Goal: Contribute content: Add original content to the website for others to see

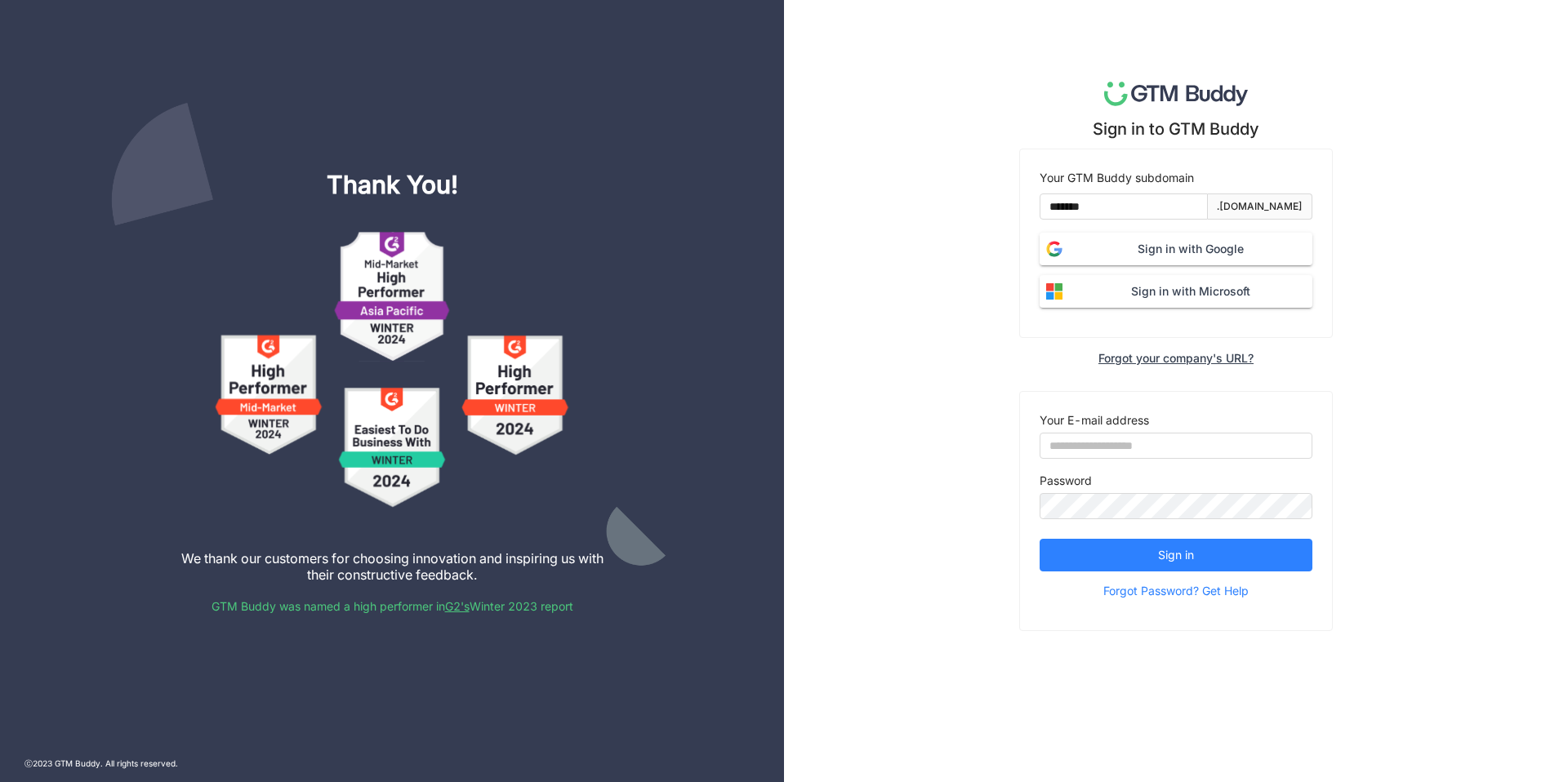
click at [1120, 245] on span "Sign in with Google" at bounding box center [1190, 249] width 243 height 18
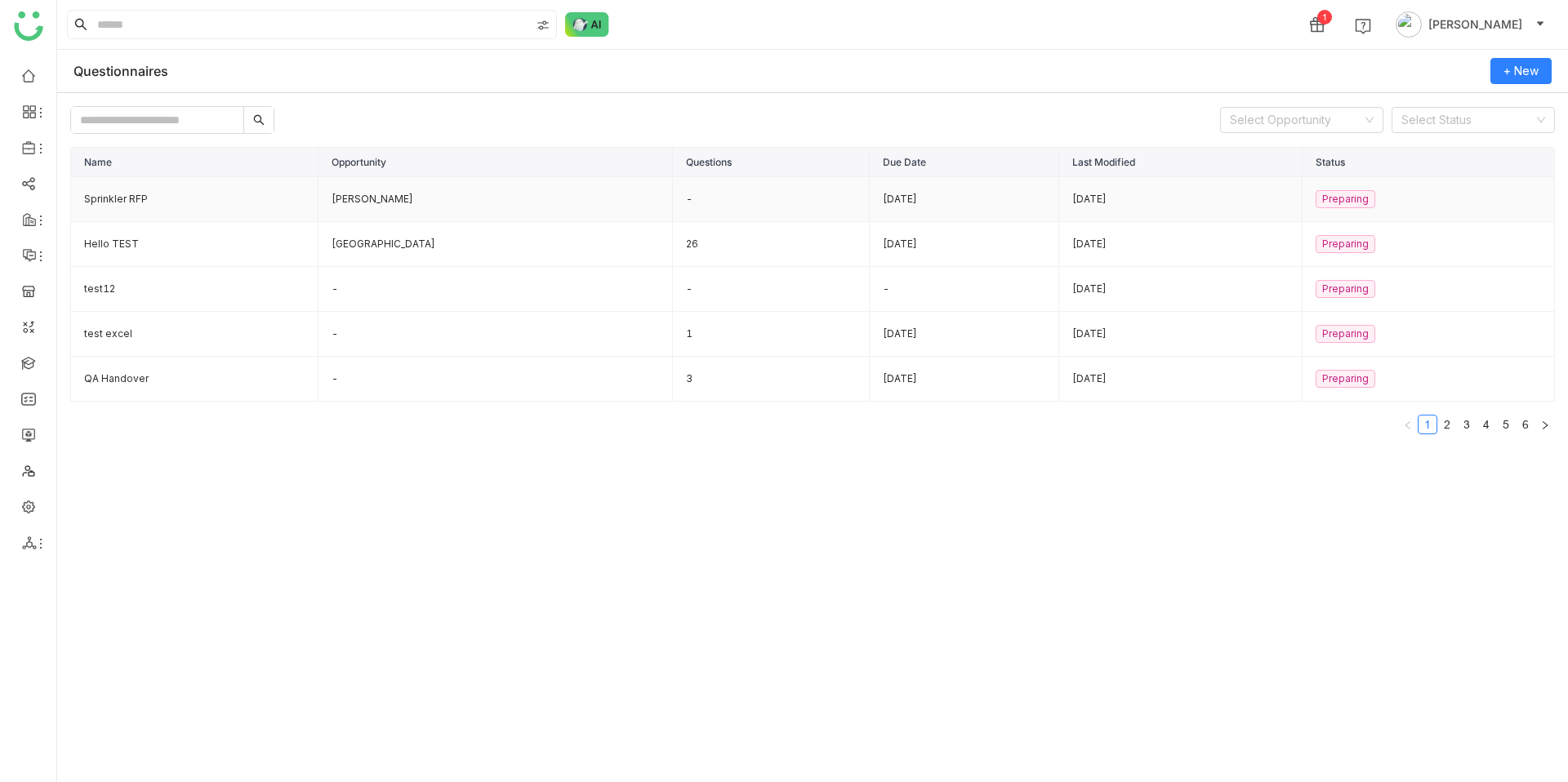
click at [142, 201] on td "Sprinkler RFP" at bounding box center [194, 199] width 247 height 45
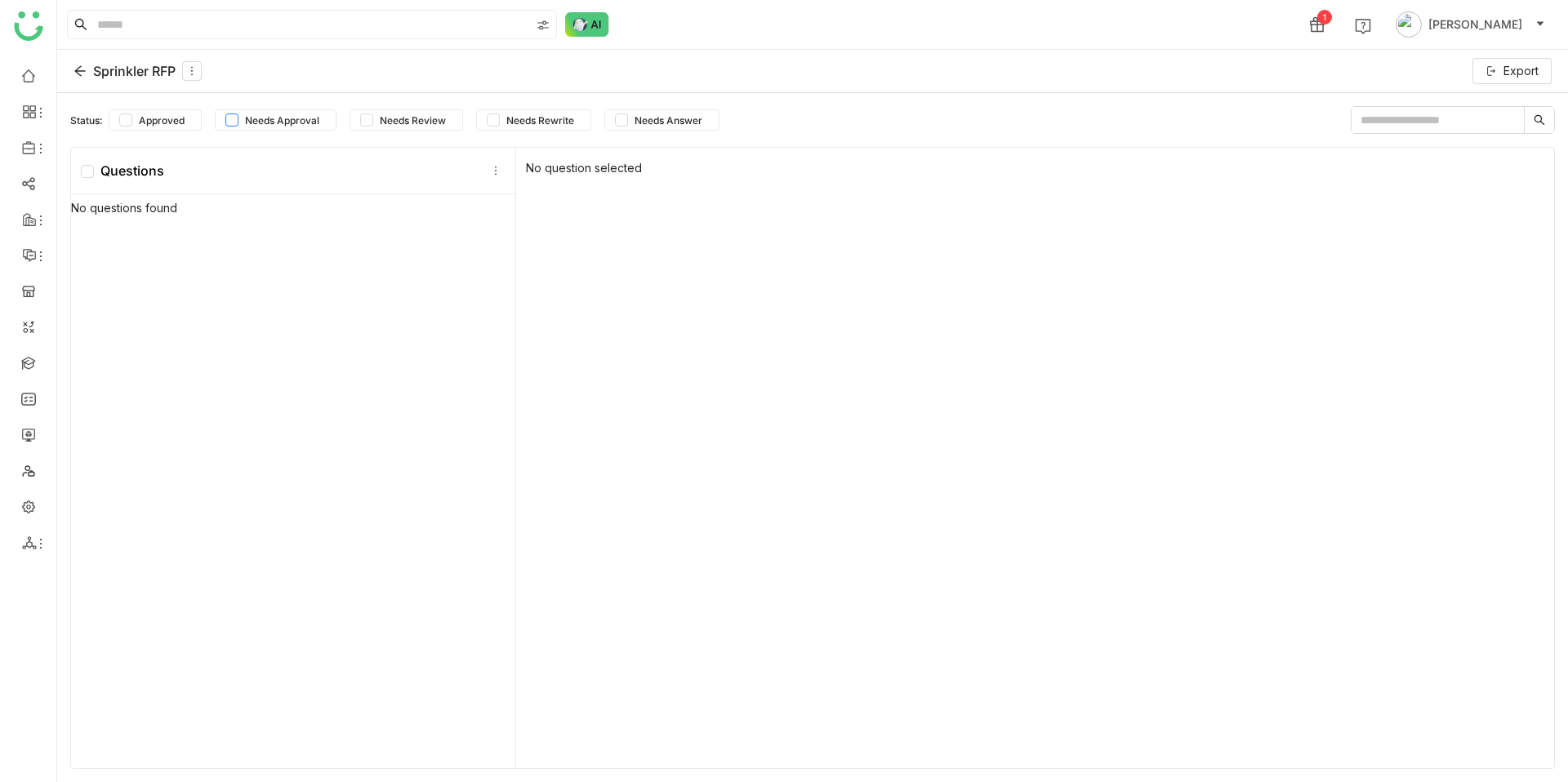
click at [262, 119] on span "Needs Approval" at bounding box center [282, 120] width 87 height 12
click at [145, 115] on span "Approved" at bounding box center [161, 120] width 59 height 12
click at [255, 123] on span "Needs Approval" at bounding box center [282, 120] width 87 height 12
click at [367, 110] on label "Needs Review" at bounding box center [406, 120] width 114 height 21
click at [259, 121] on span "Needs Approval" at bounding box center [282, 120] width 87 height 12
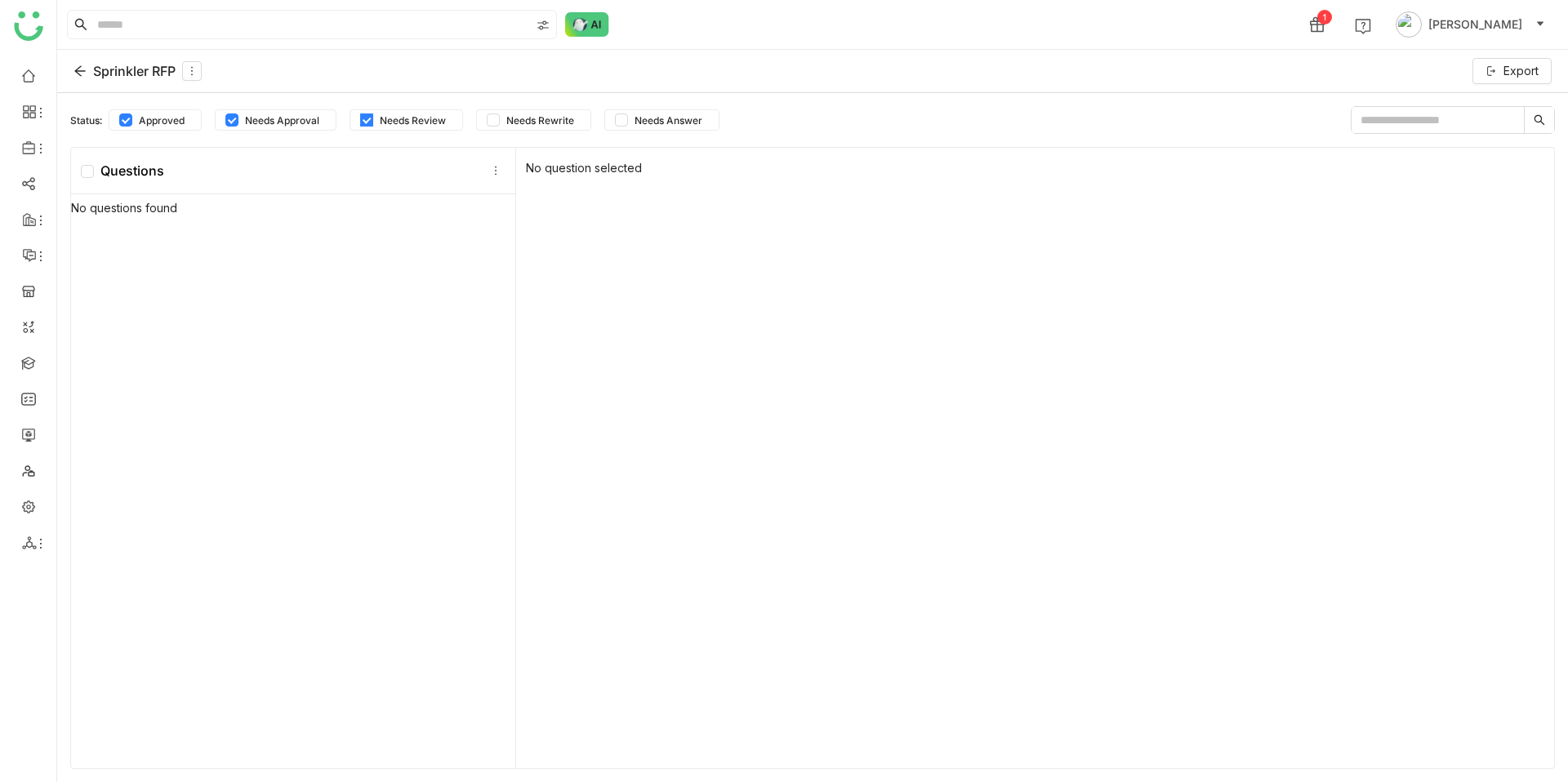
click at [391, 120] on span "Needs Review" at bounding box center [413, 120] width 79 height 12
click at [255, 119] on span "Needs Approval" at bounding box center [282, 120] width 87 height 12
click at [198, 78] on button at bounding box center [192, 71] width 20 height 20
click at [198, 110] on div "Edit" at bounding box center [194, 109] width 80 height 31
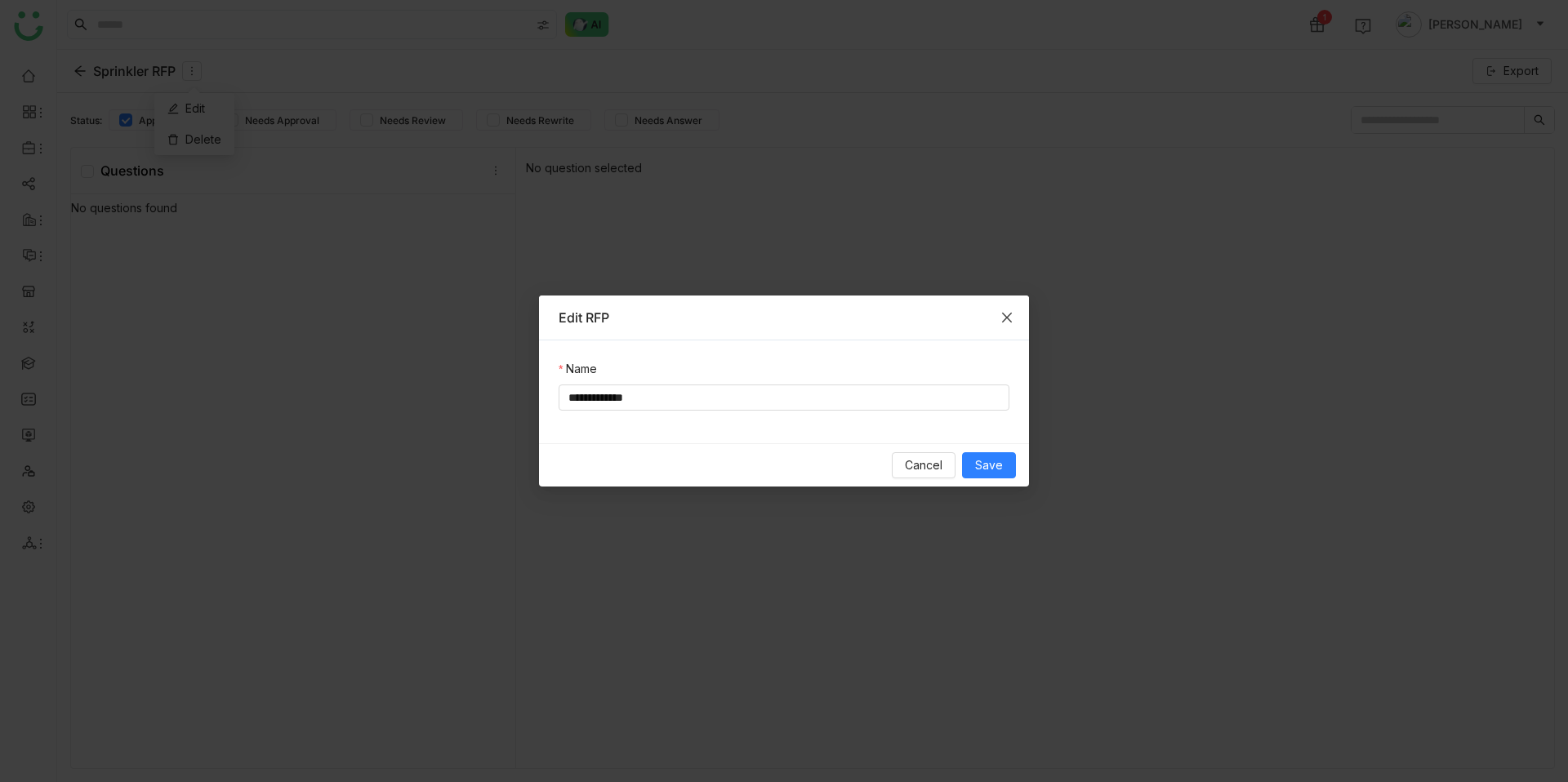
click at [1002, 311] on icon "Close" at bounding box center [1007, 318] width 13 height 13
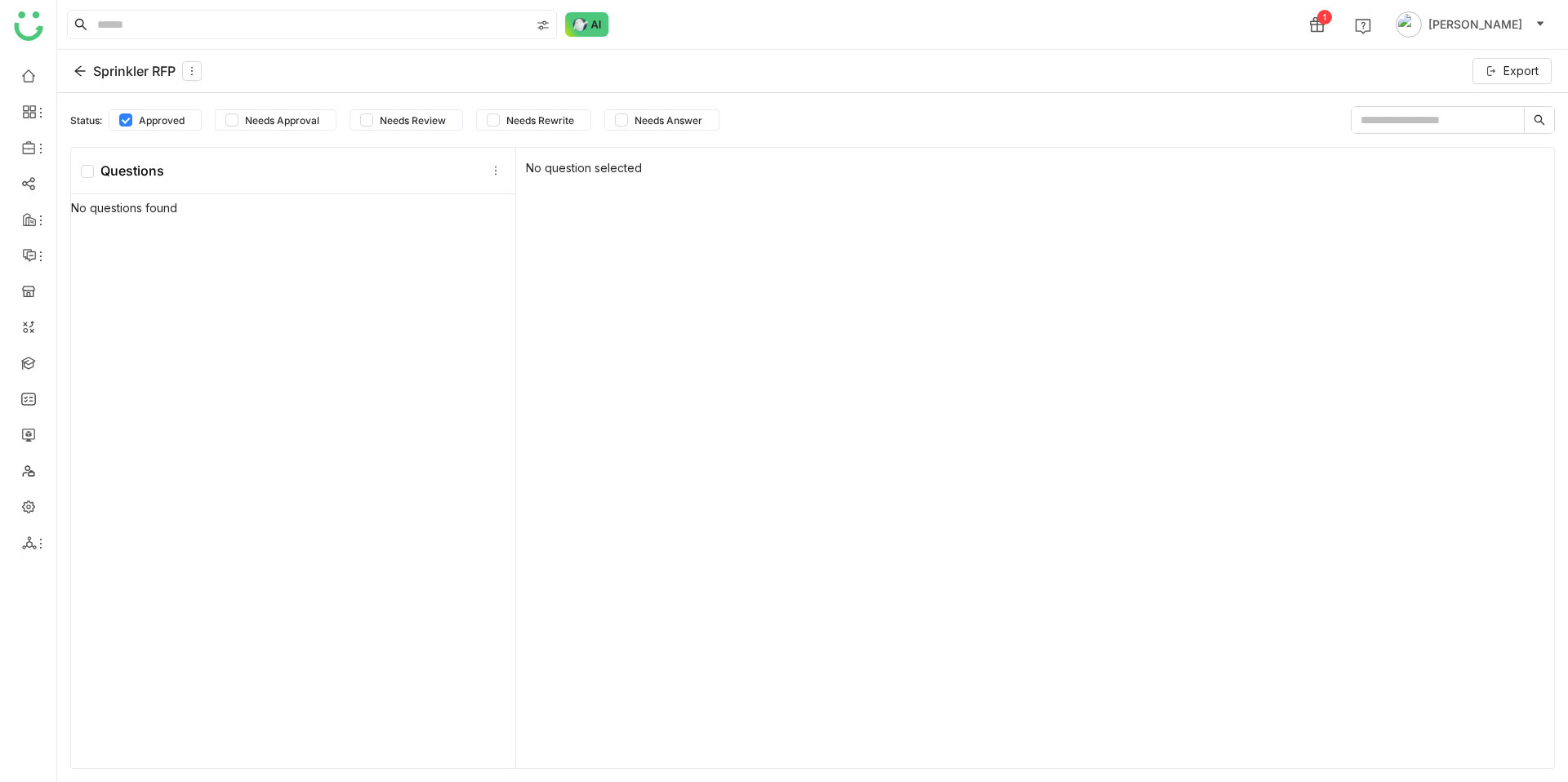
click at [78, 76] on icon at bounding box center [80, 71] width 13 height 13
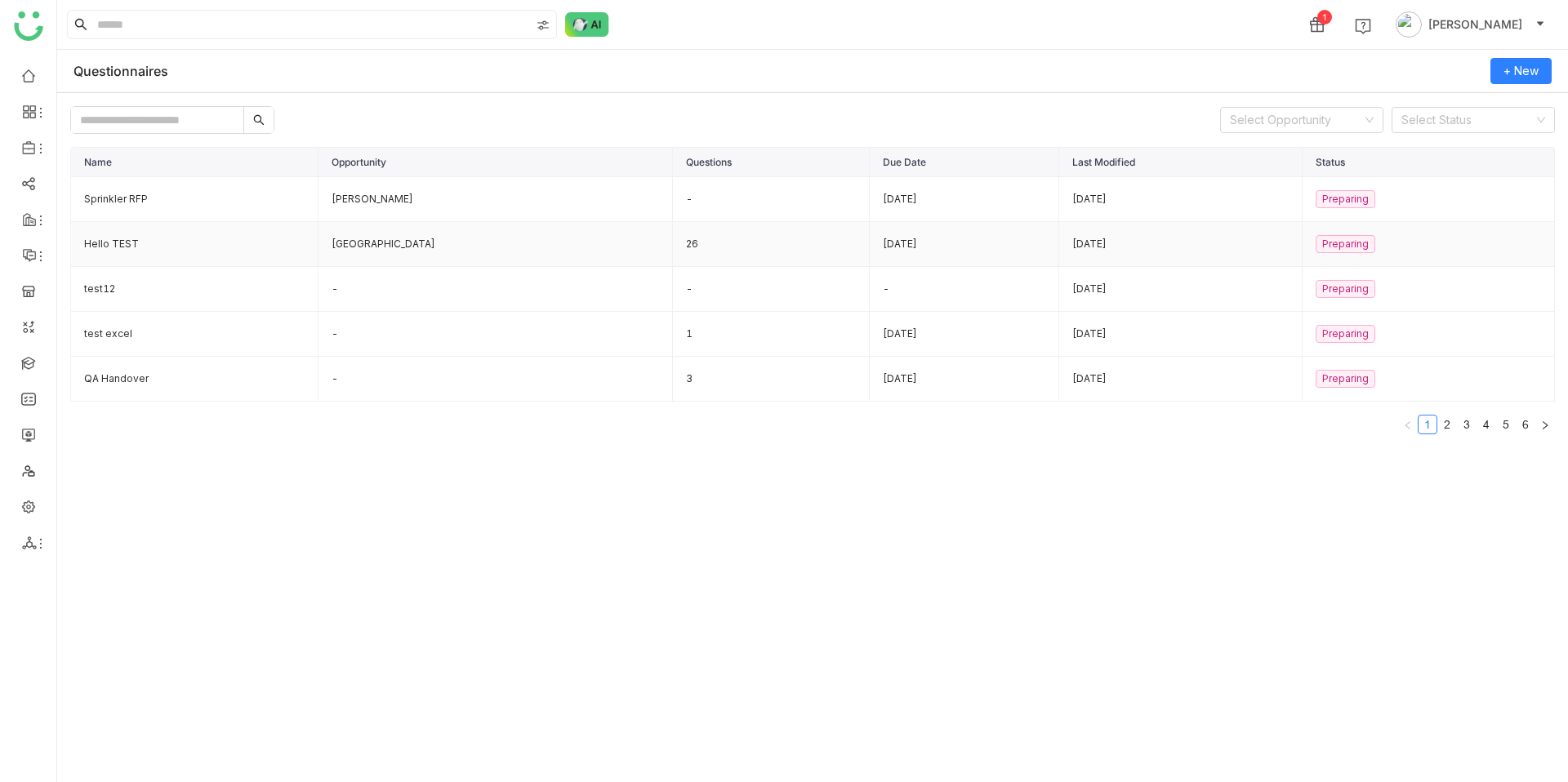
click at [199, 239] on td "Hello TEST" at bounding box center [194, 245] width 247 height 45
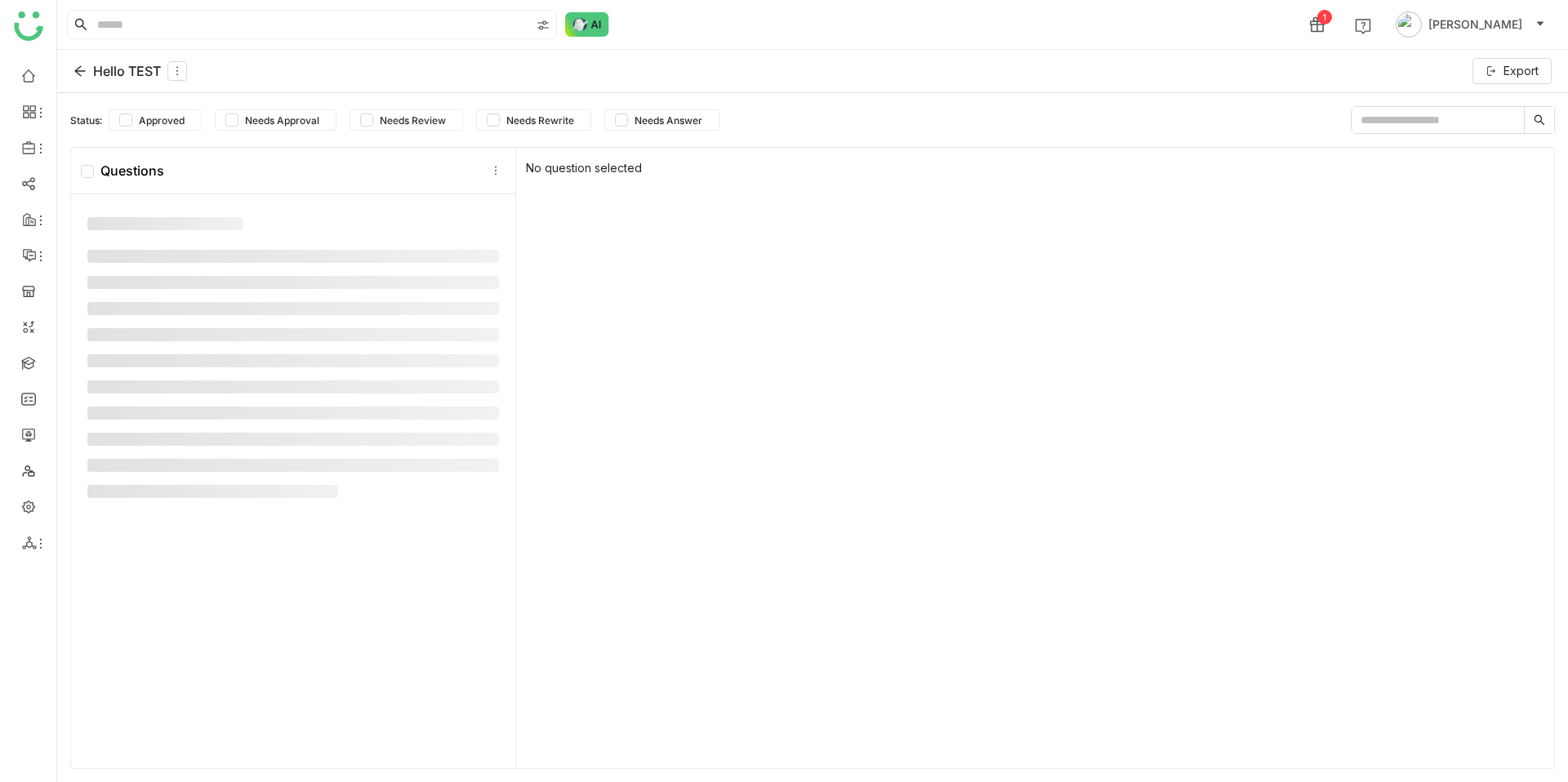
click at [88, 74] on div "Hello TEST" at bounding box center [130, 71] width 114 height 20
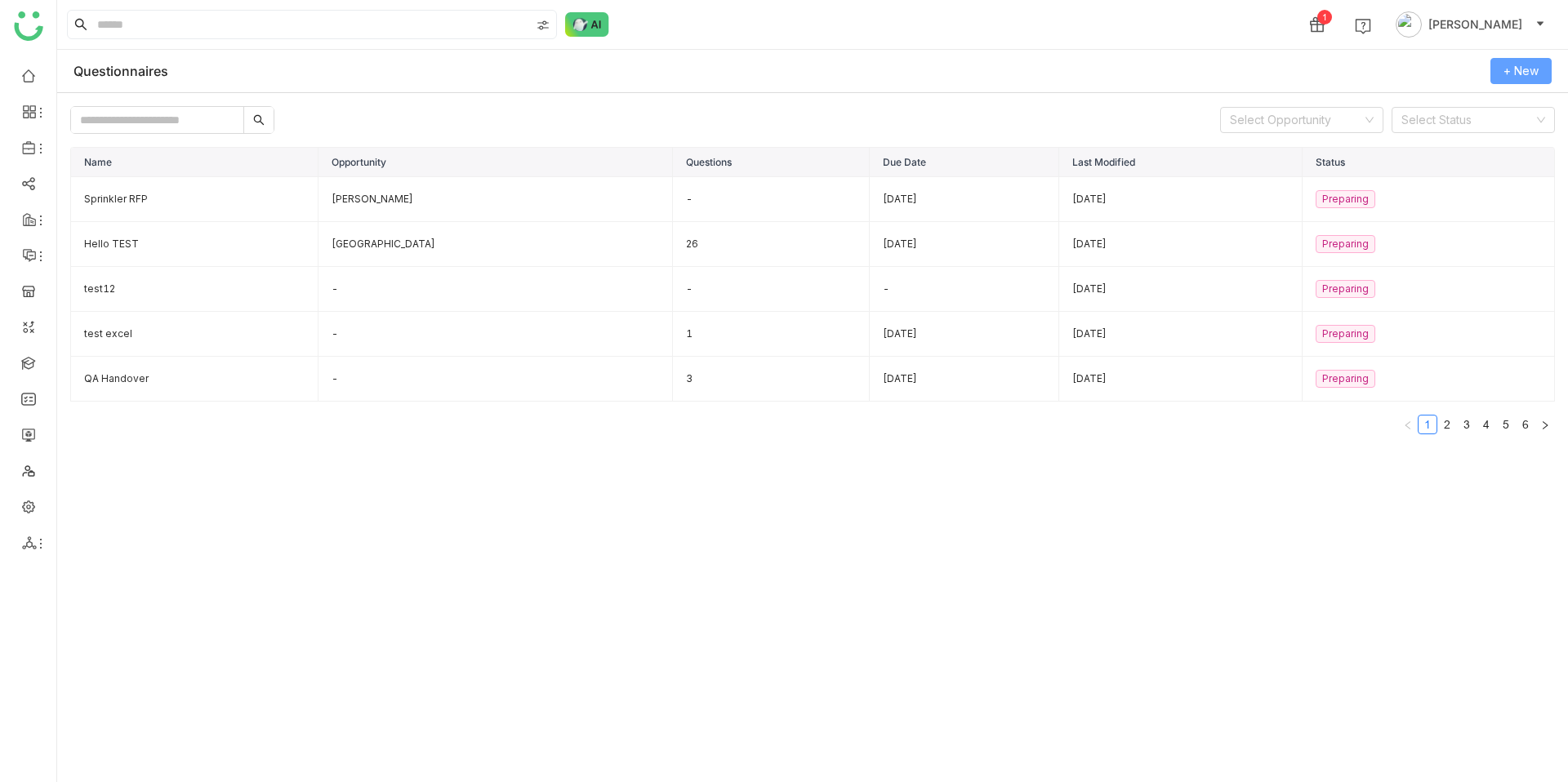
click at [1509, 66] on span "+ New" at bounding box center [1520, 71] width 35 height 18
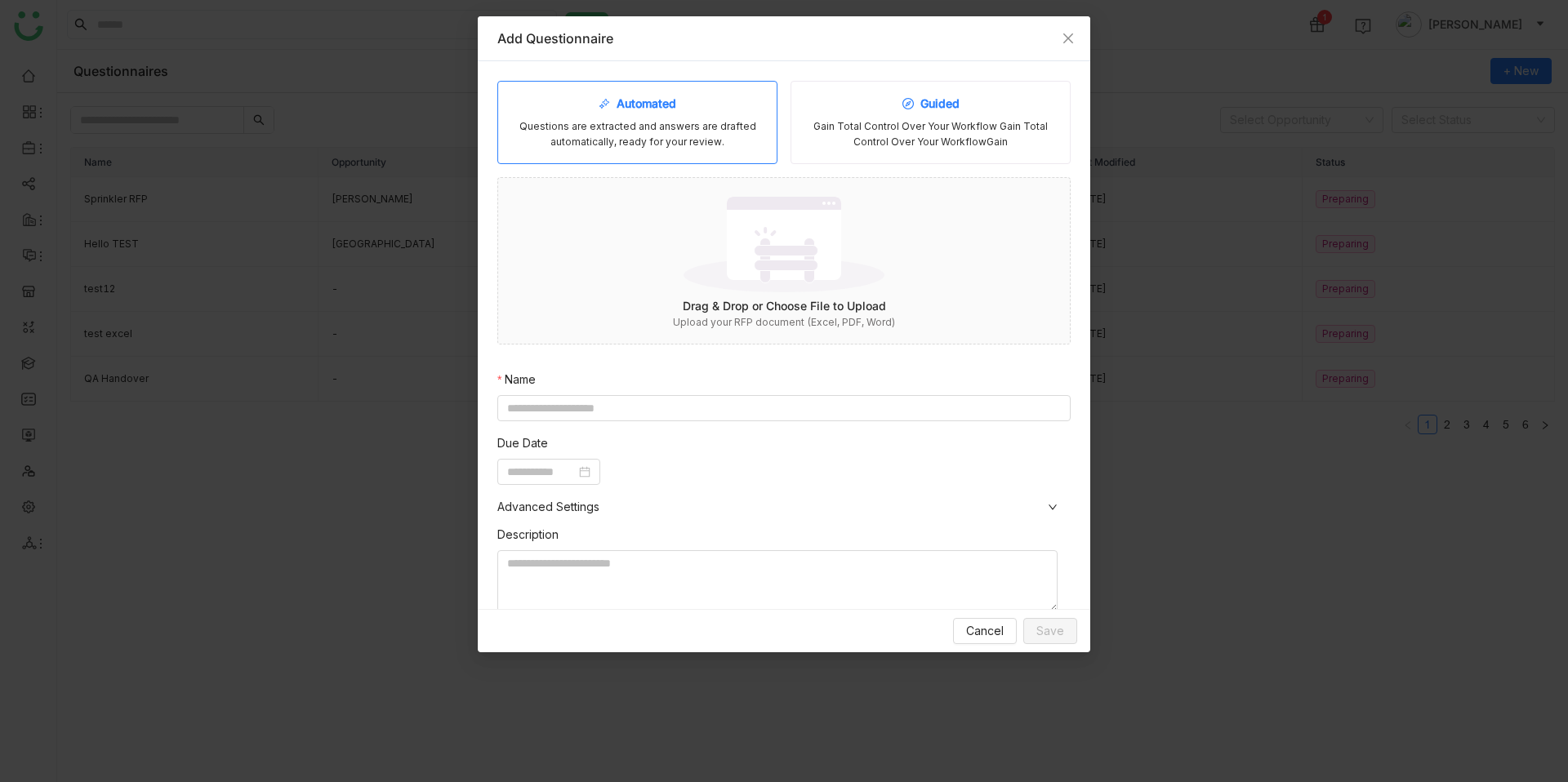
click at [906, 141] on div "Gain Total Control Over Your Workflow Gain Total Control Over Your WorkflowGain" at bounding box center [930, 135] width 252 height 31
click at [740, 285] on img at bounding box center [784, 244] width 201 height 106
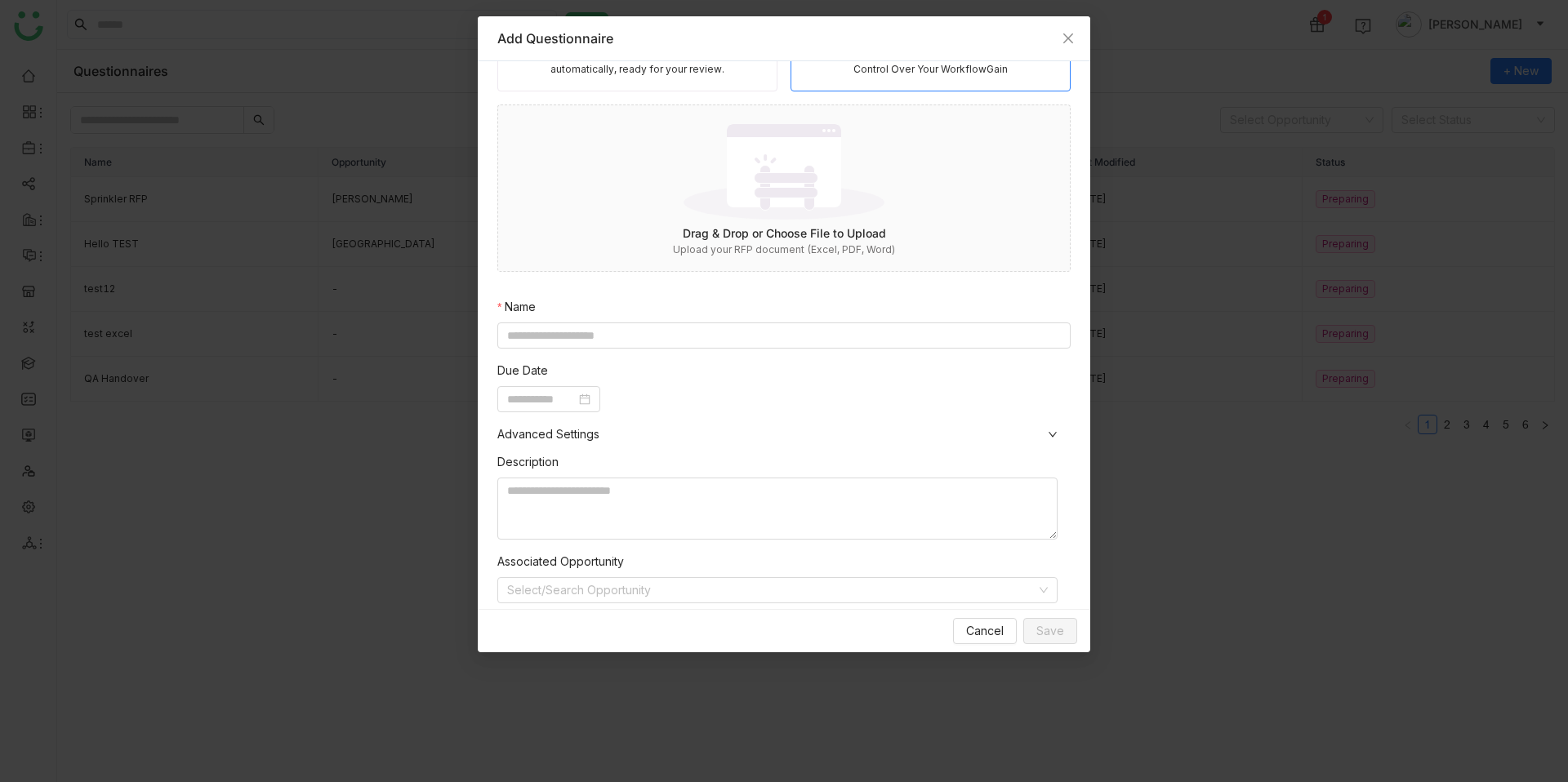
scroll to position [173, 0]
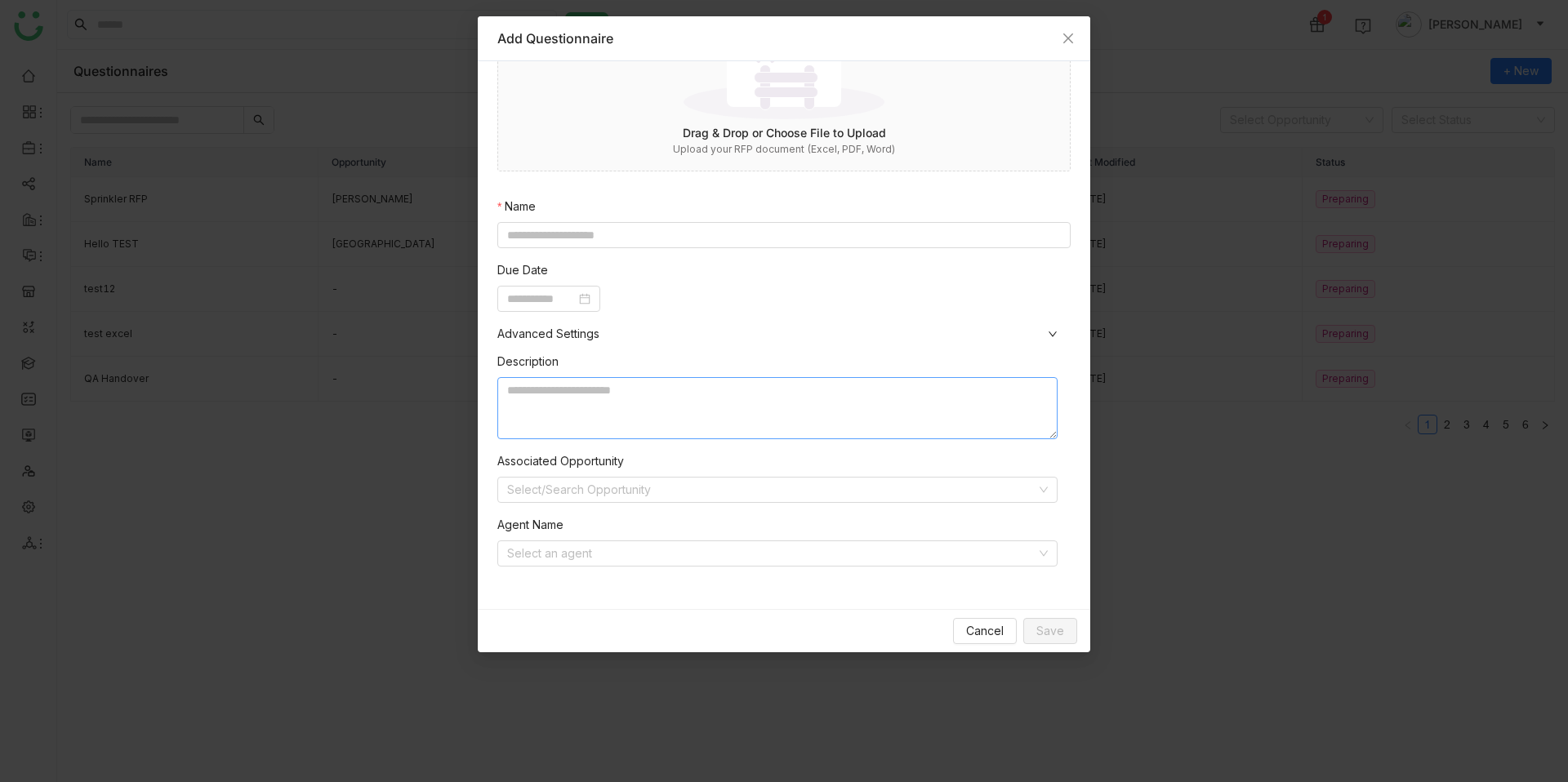
click at [780, 407] on textarea at bounding box center [778, 408] width 560 height 62
click at [791, 499] on input at bounding box center [771, 490] width 529 height 25
click at [813, 468] on nz-form-item "Associated Opportunity Select/Search Opportunity" at bounding box center [778, 477] width 560 height 50
click at [857, 546] on input at bounding box center [771, 554] width 529 height 25
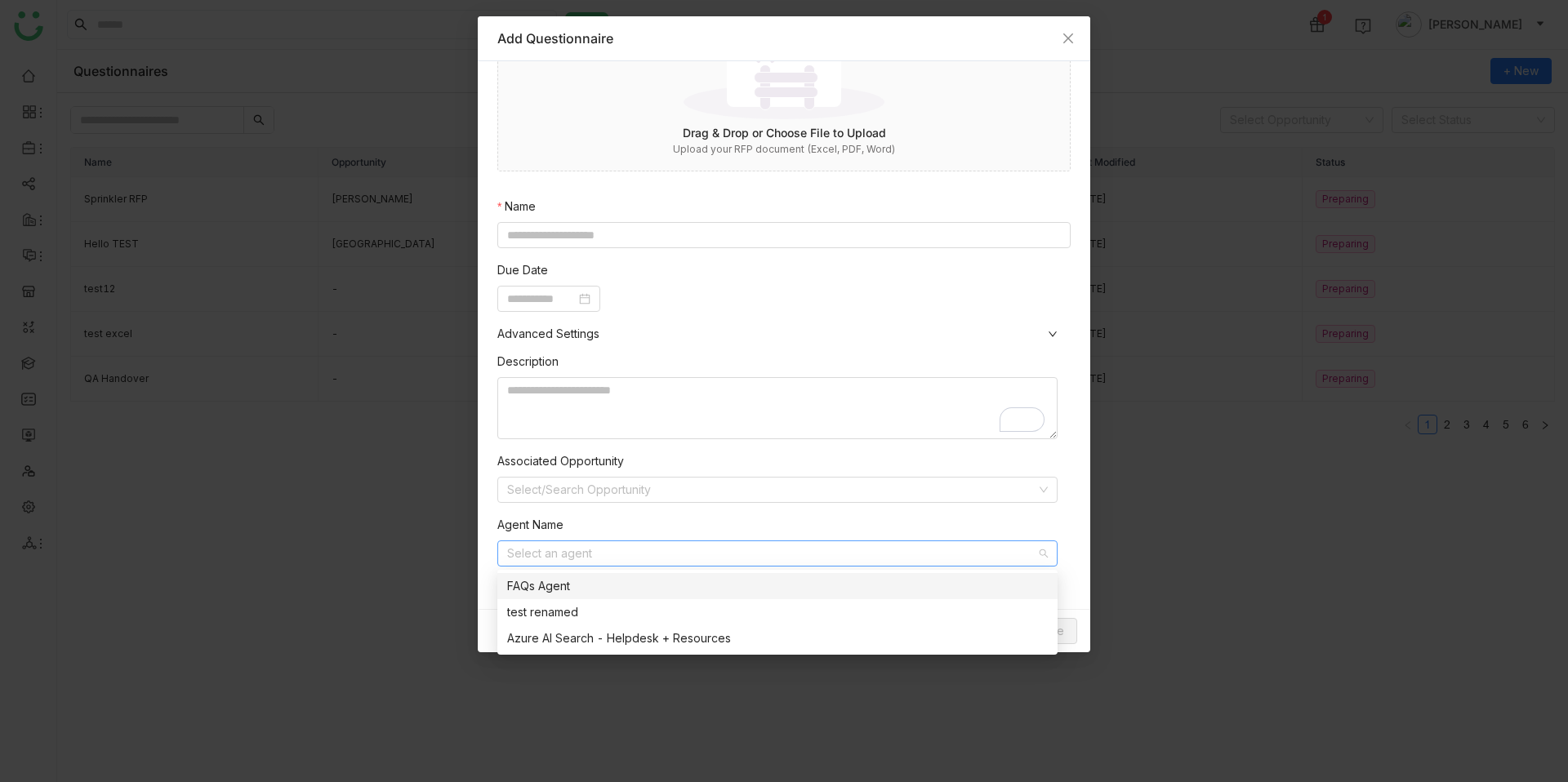
click at [875, 524] on nz-form-item "Agent Name Select an agent" at bounding box center [778, 541] width 560 height 50
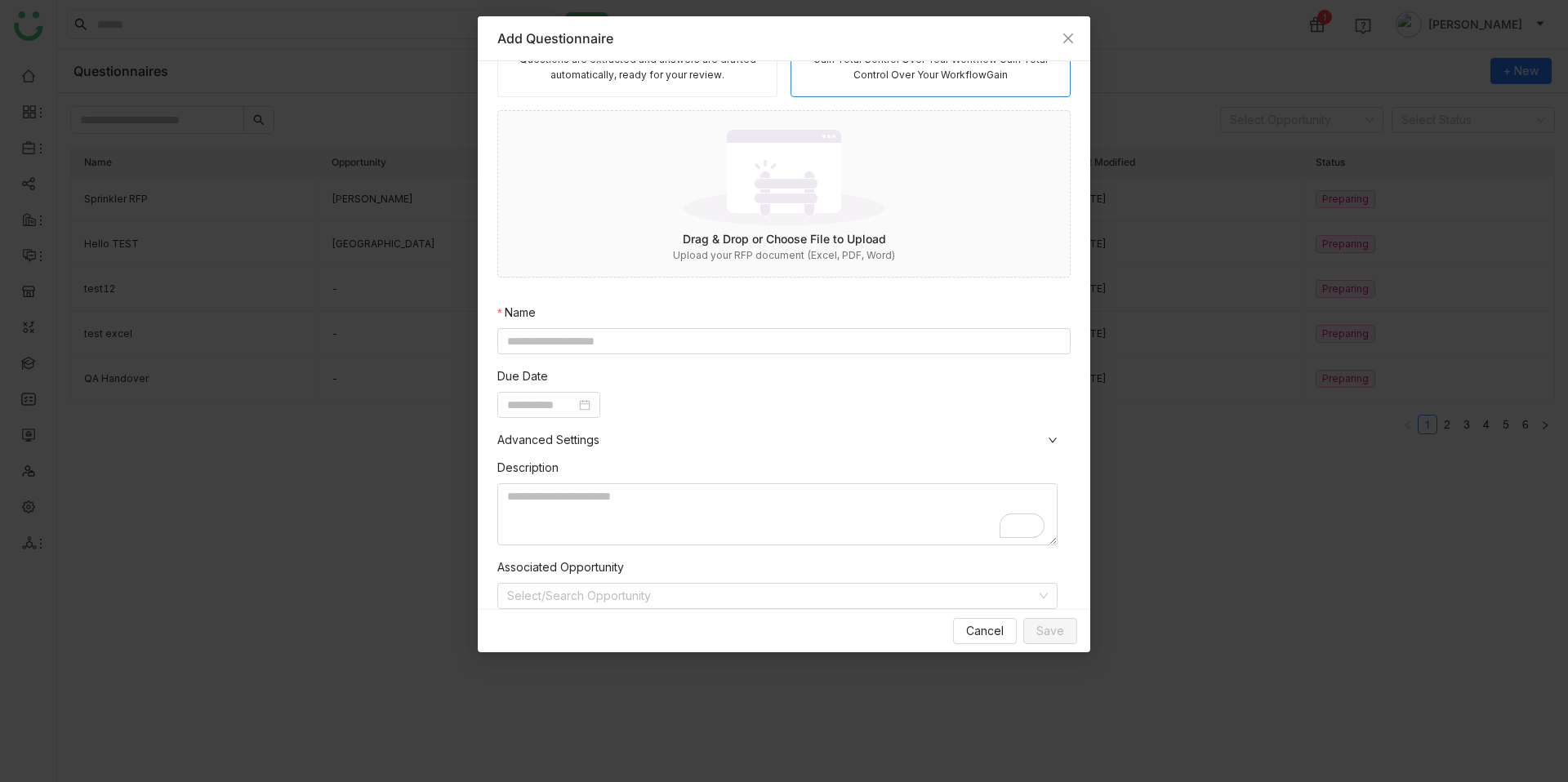
scroll to position [0, 0]
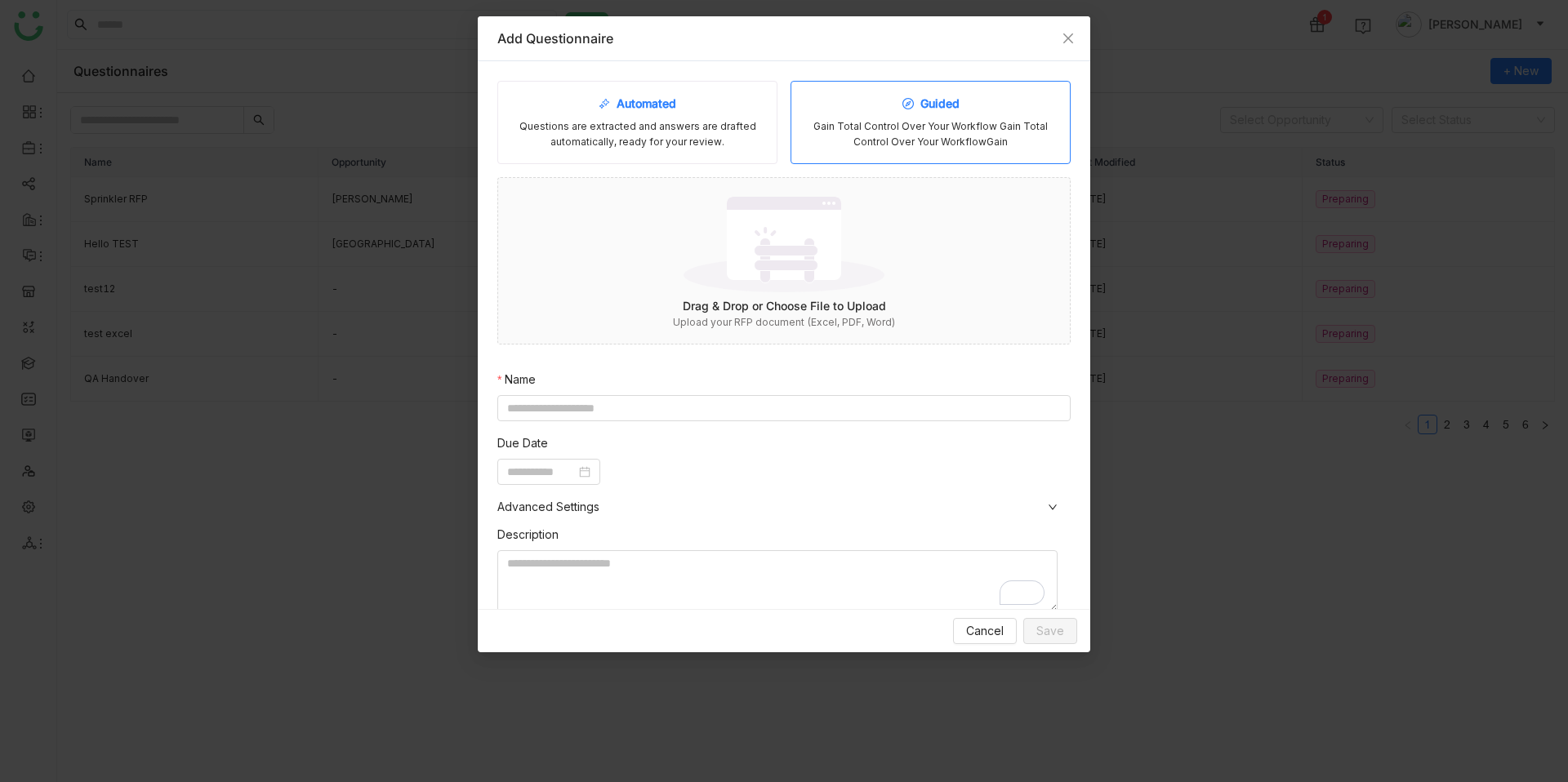
click at [621, 103] on div "Automated" at bounding box center [637, 104] width 77 height 18
click at [1067, 35] on icon "Close" at bounding box center [1068, 39] width 13 height 13
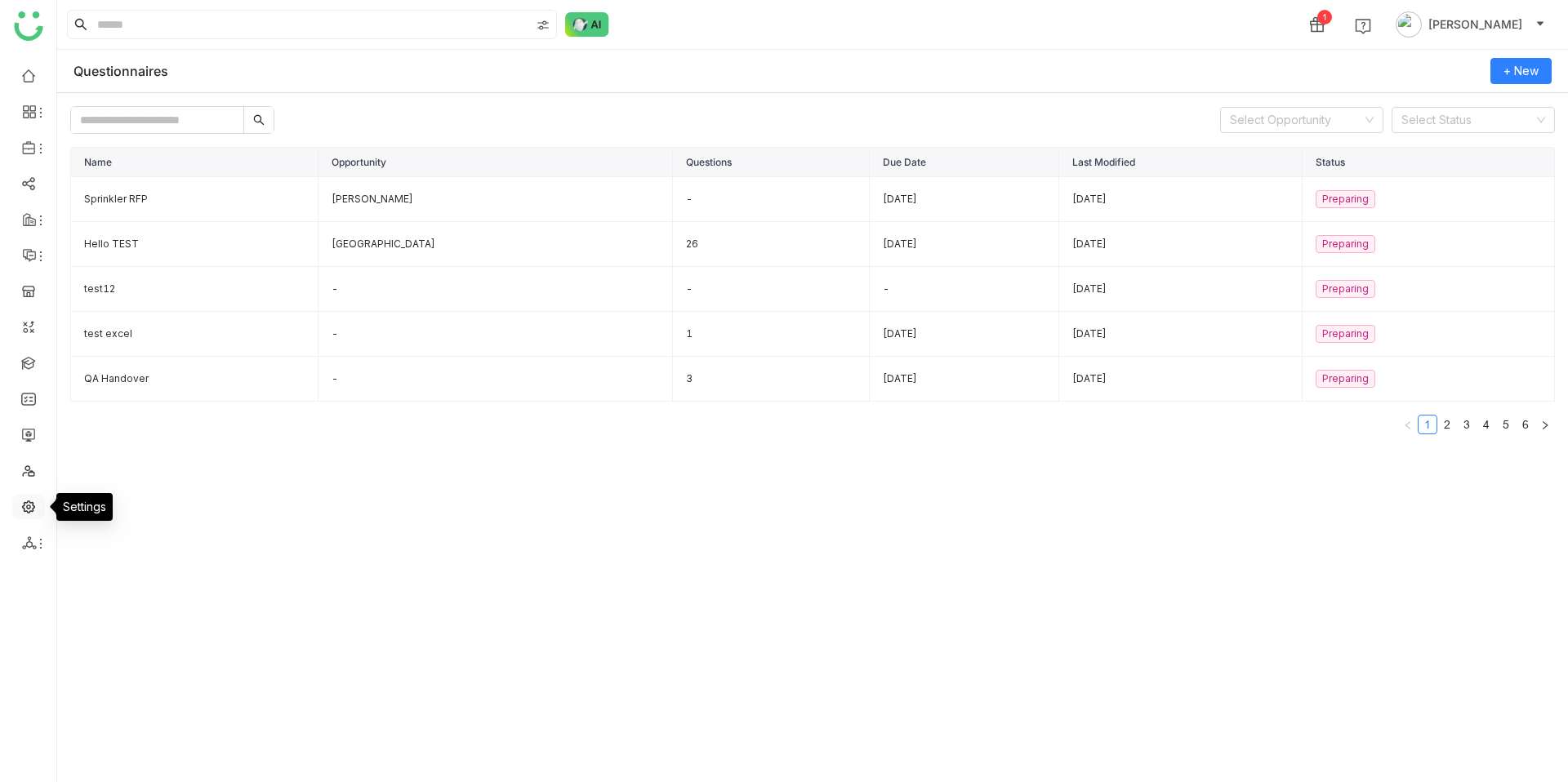
click at [35, 503] on link at bounding box center [29, 505] width 15 height 14
click at [30, 435] on link at bounding box center [29, 433] width 15 height 14
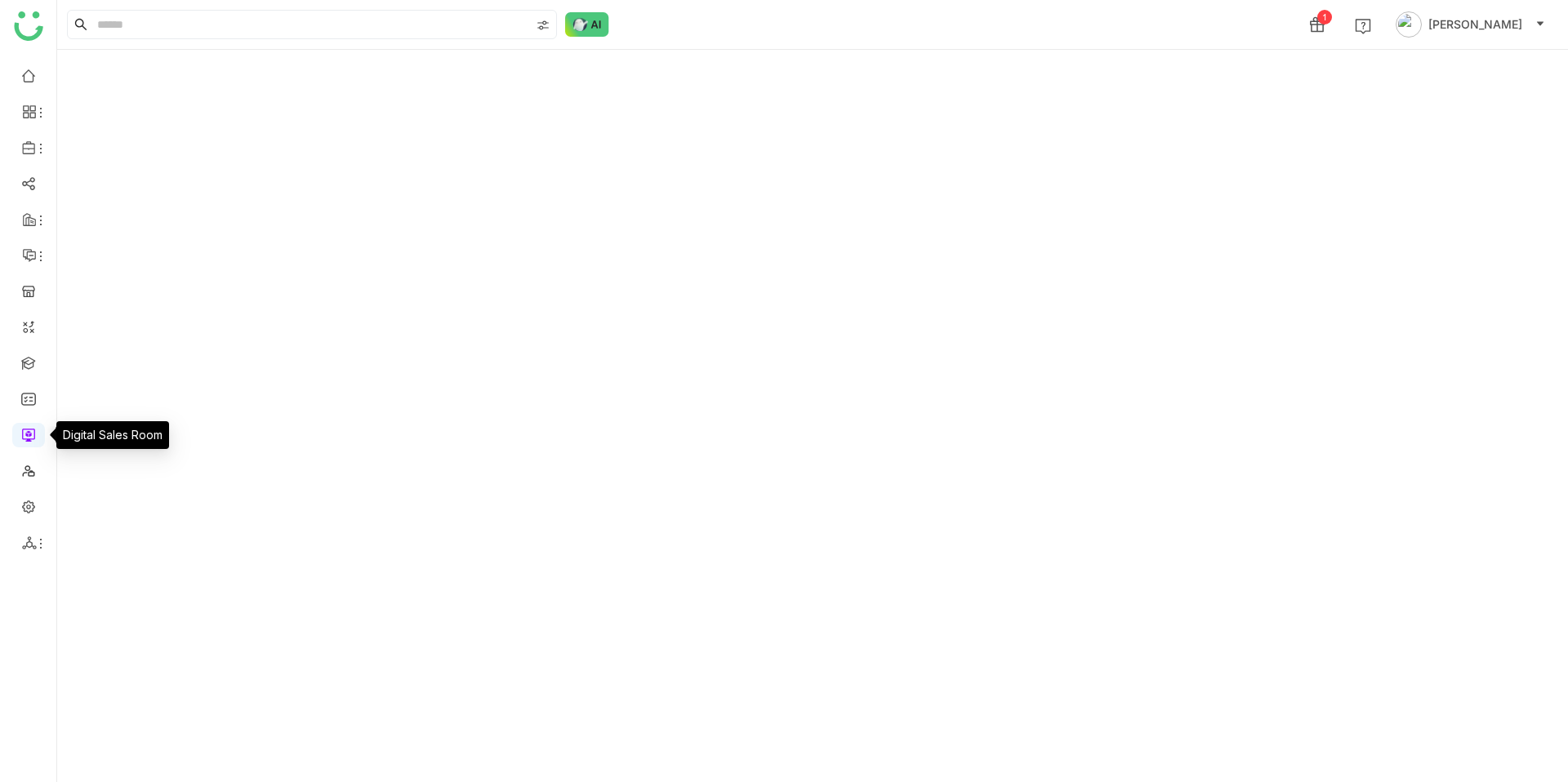
click at [26, 432] on link at bounding box center [29, 433] width 15 height 14
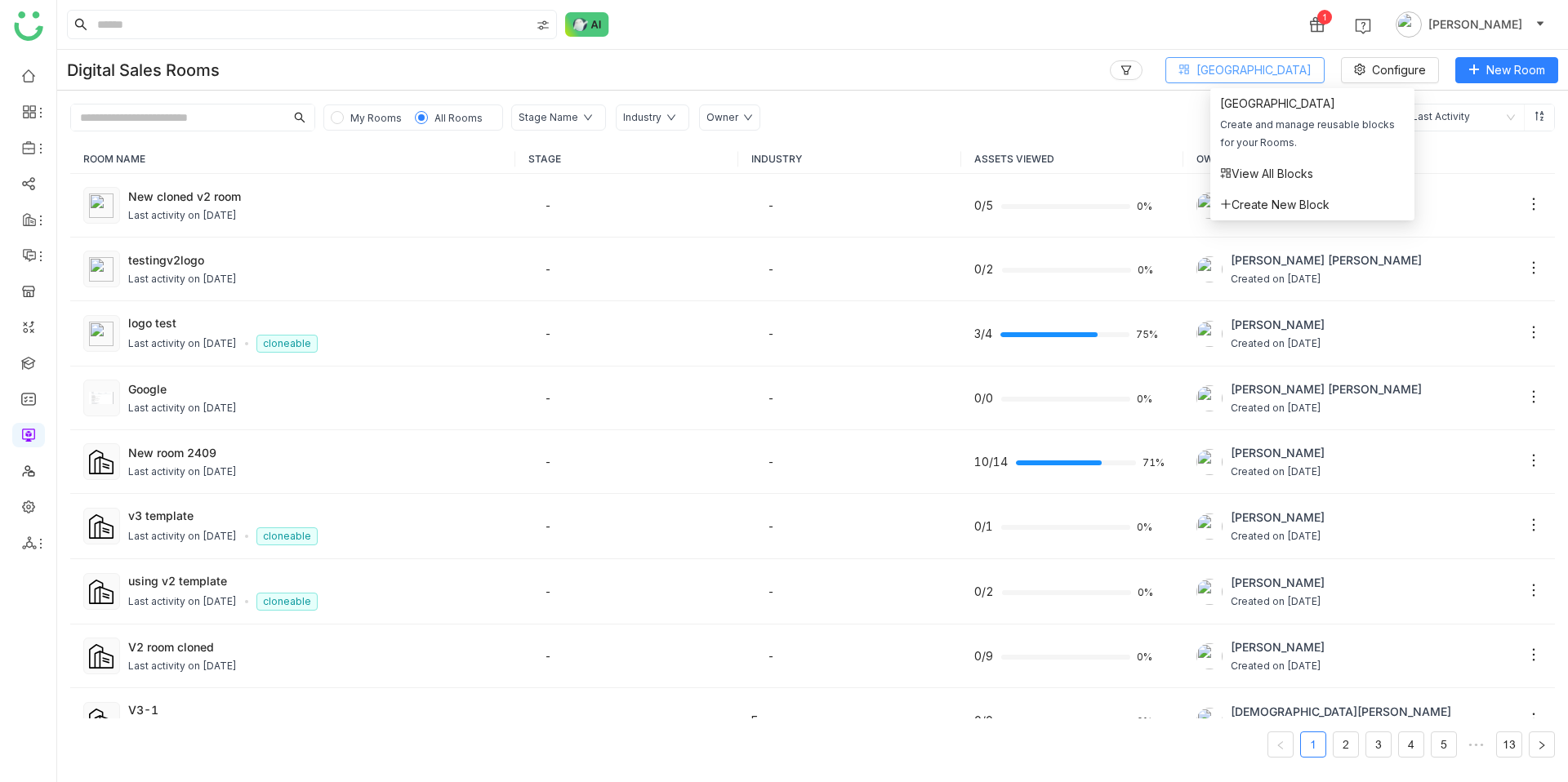
click at [1309, 71] on span "[GEOGRAPHIC_DATA]" at bounding box center [1254, 70] width 115 height 18
click at [1270, 209] on span "Create New Block" at bounding box center [1275, 205] width 110 height 18
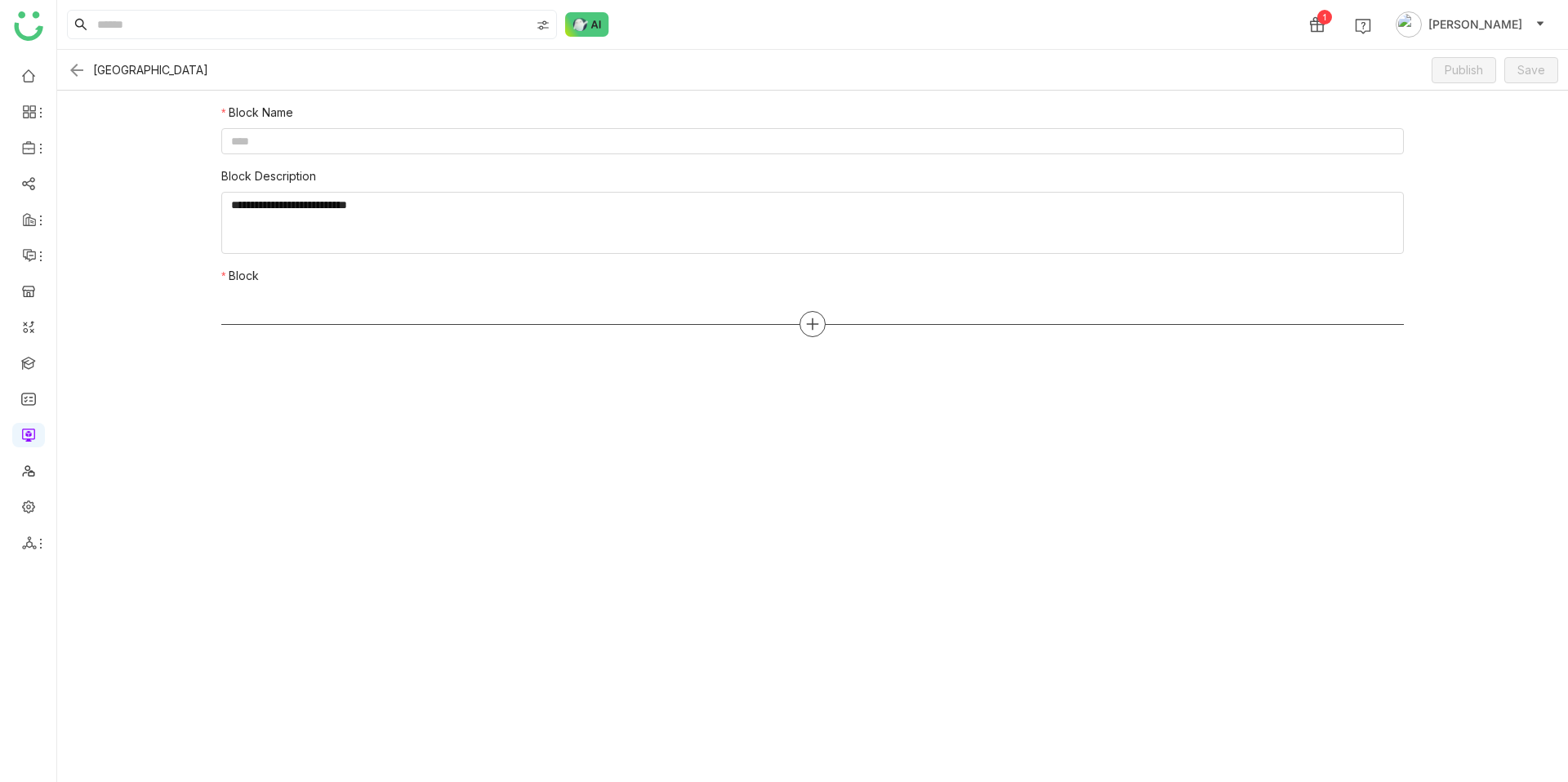
click at [814, 331] on div at bounding box center [812, 325] width 26 height 26
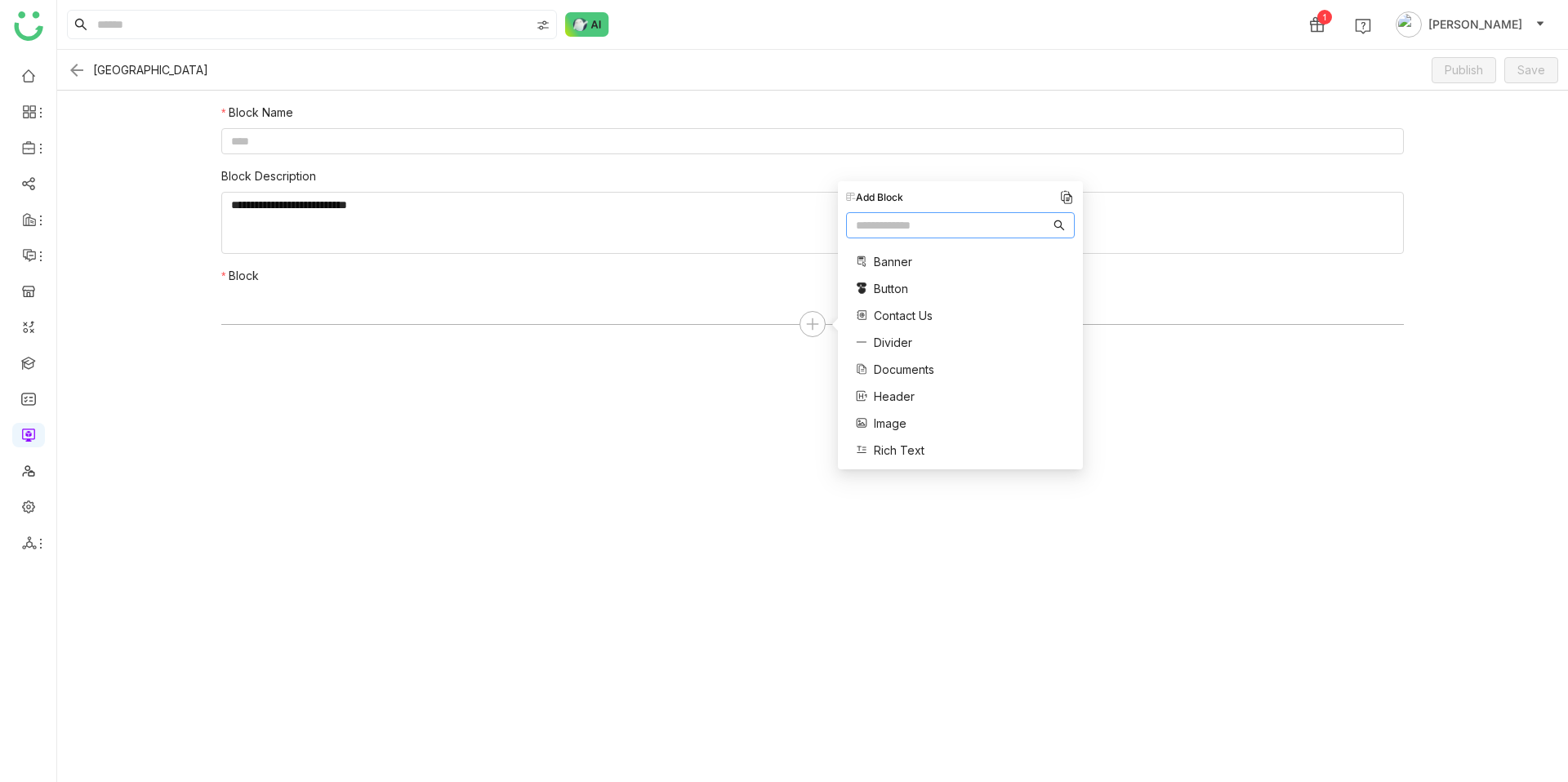
click at [892, 269] on span "Banner" at bounding box center [892, 261] width 39 height 17
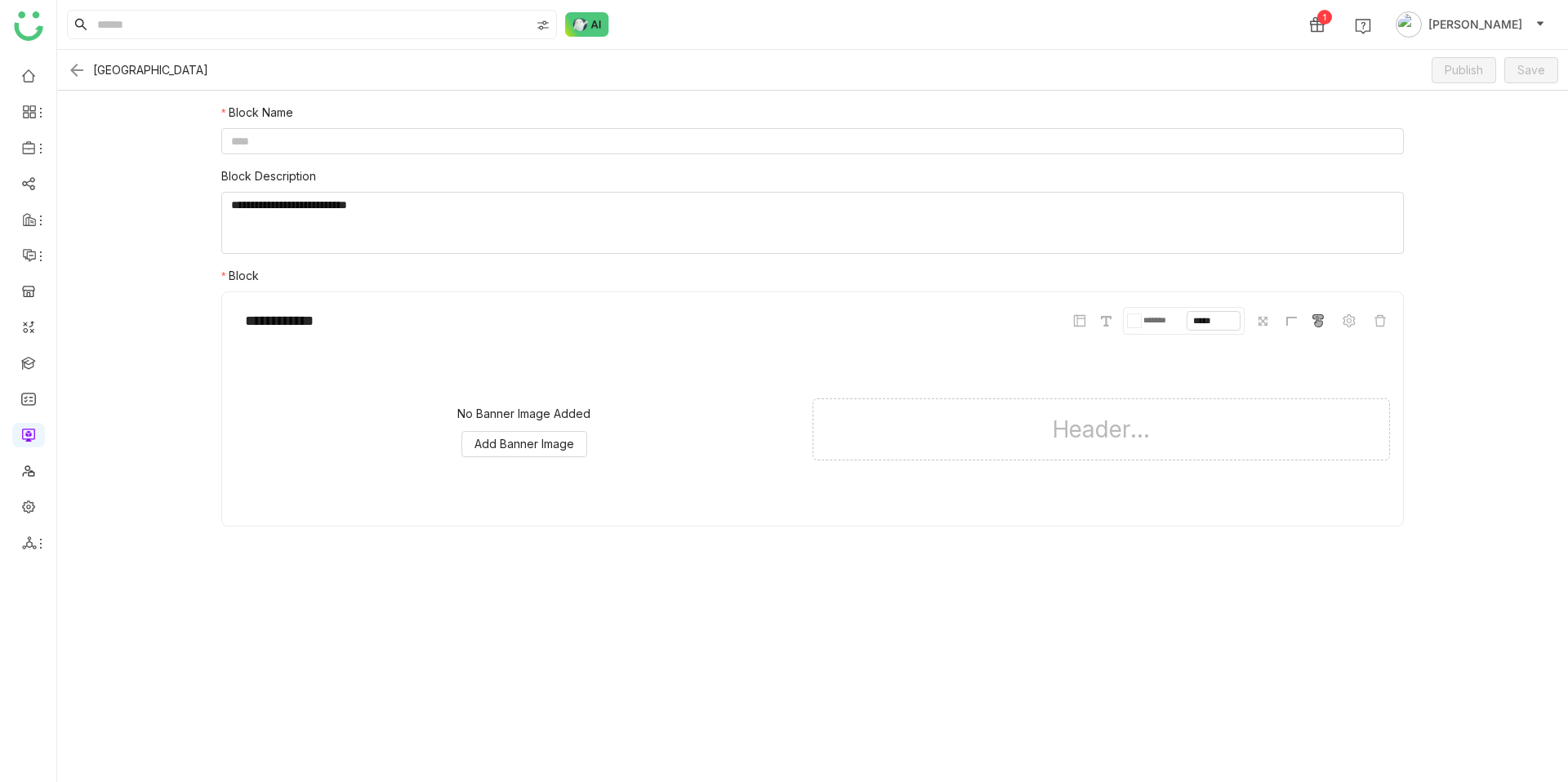
click at [790, 569] on form "**********" at bounding box center [812, 436] width 1510 height 691
